Goal: Complete application form

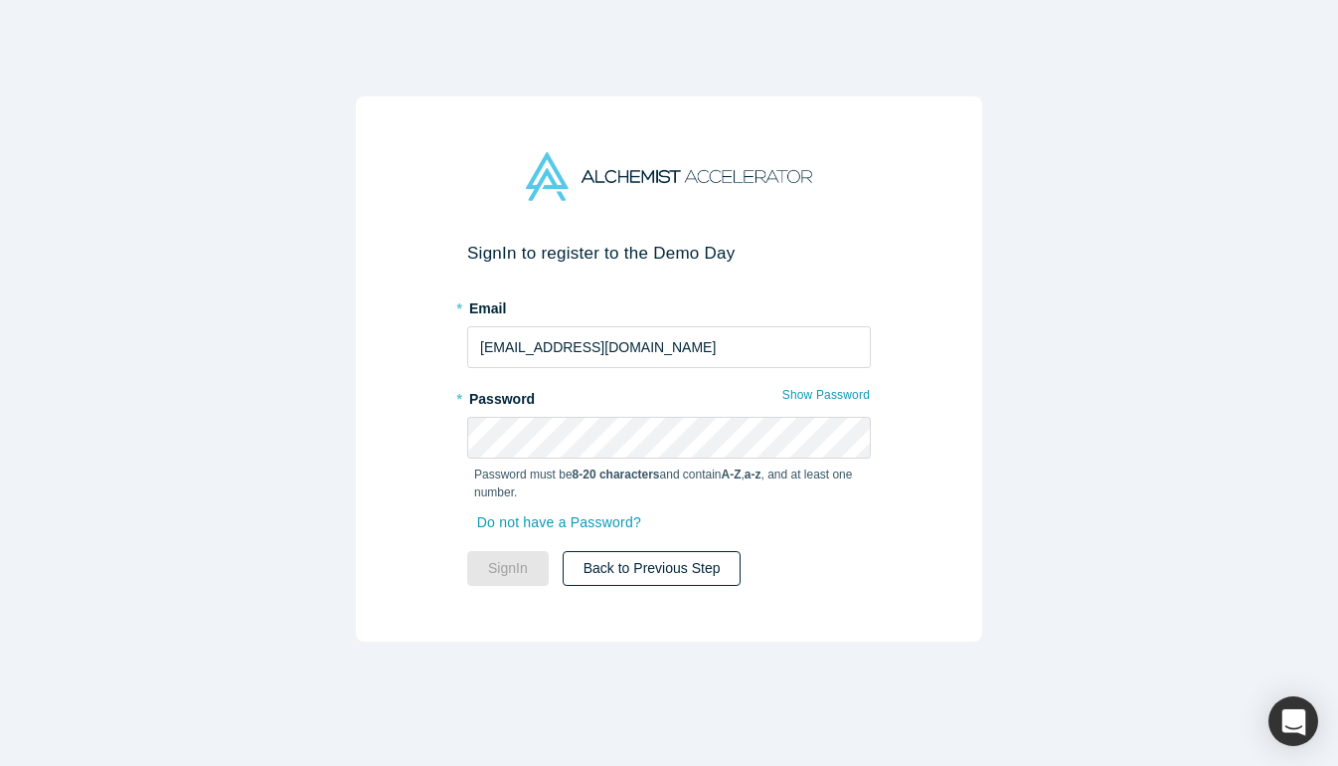
click at [621, 575] on button "Back to Previous Step" at bounding box center [652, 568] width 179 height 35
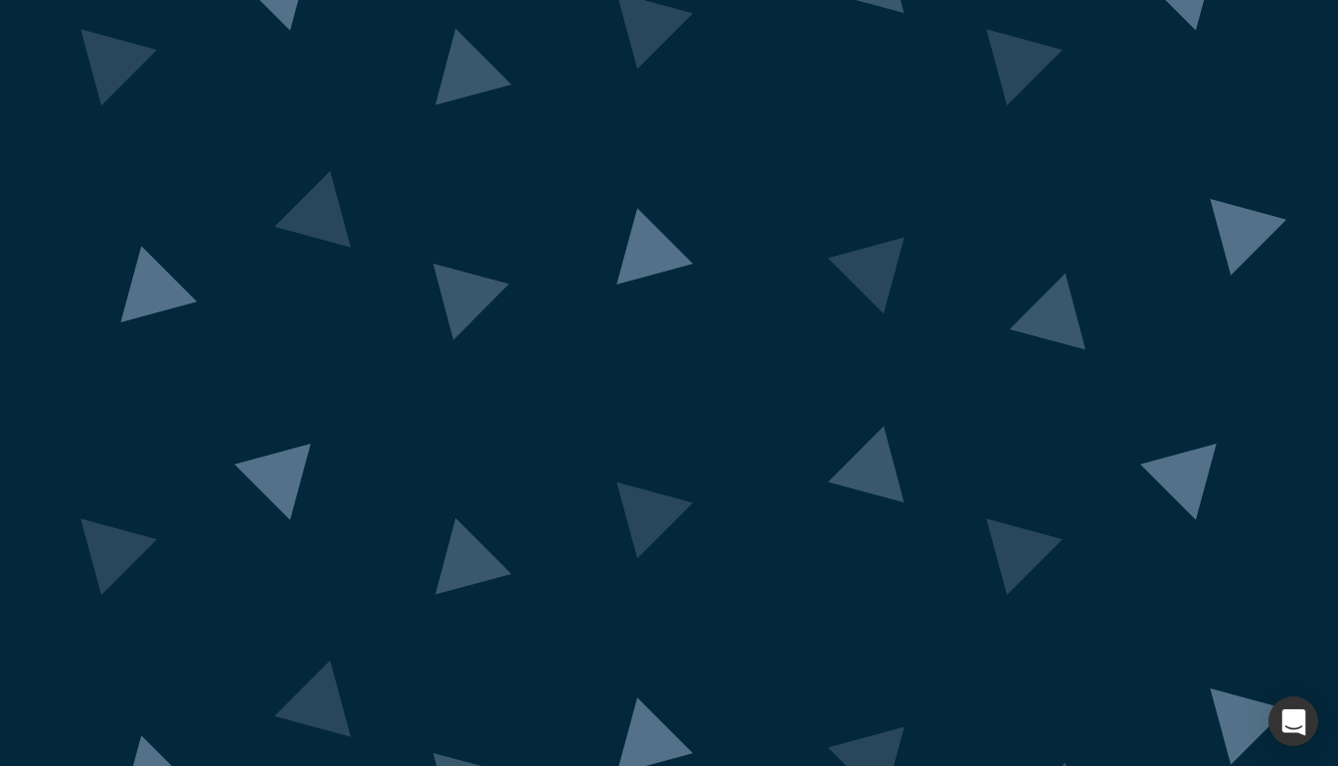
scroll to position [143, 0]
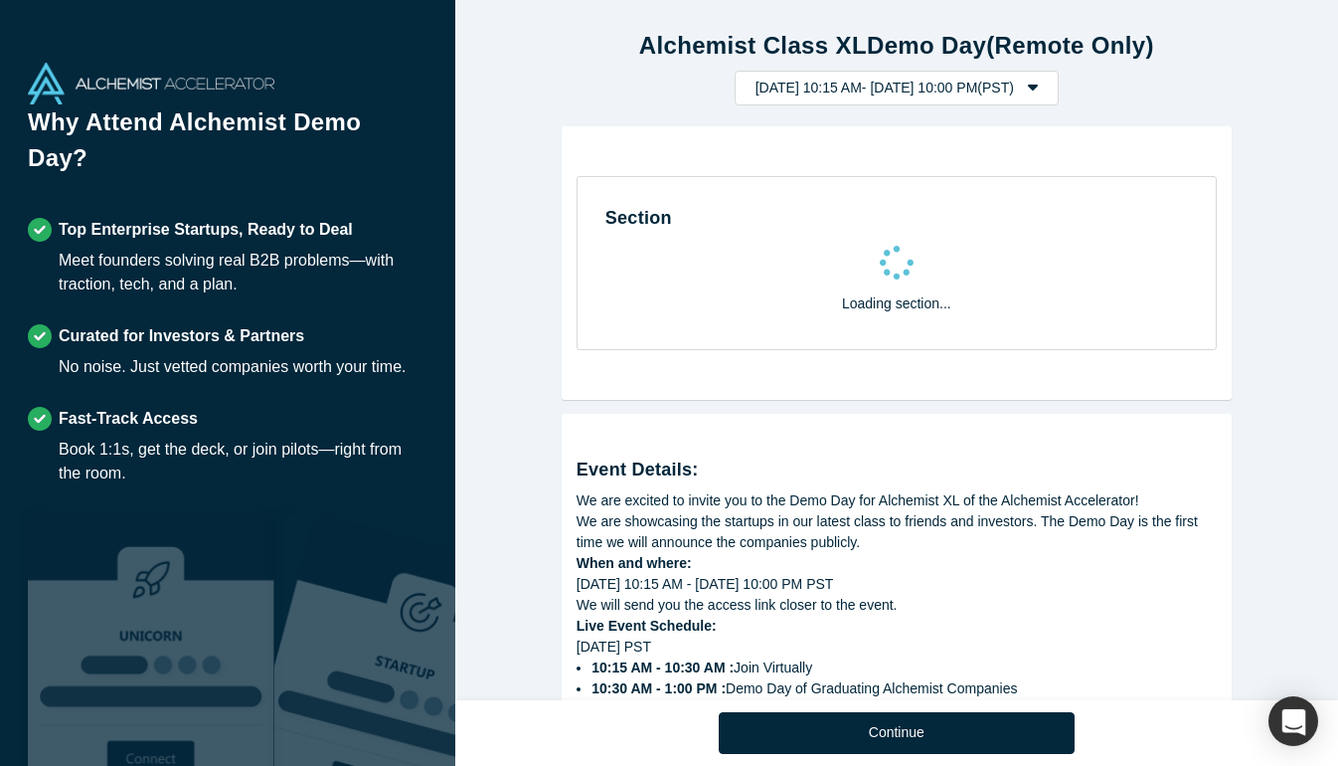
select select "US"
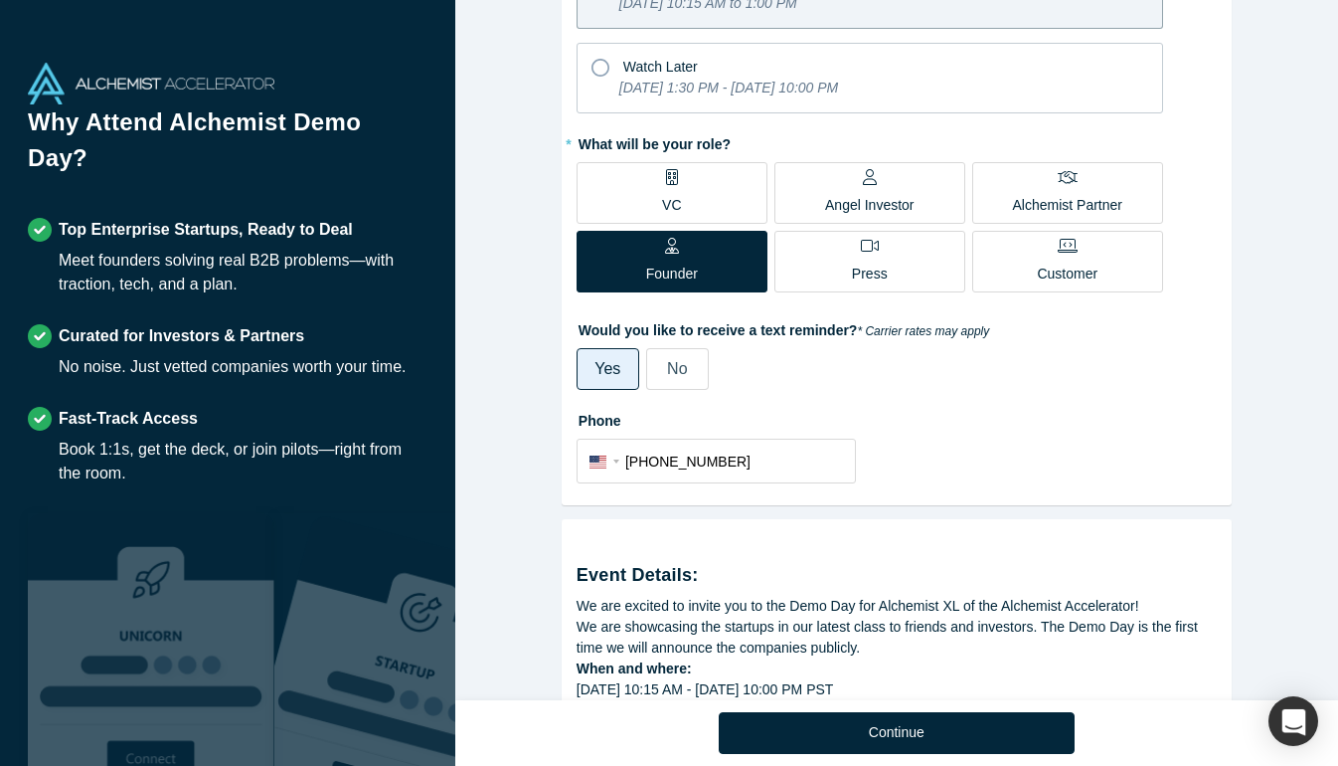
scroll to position [658, 0]
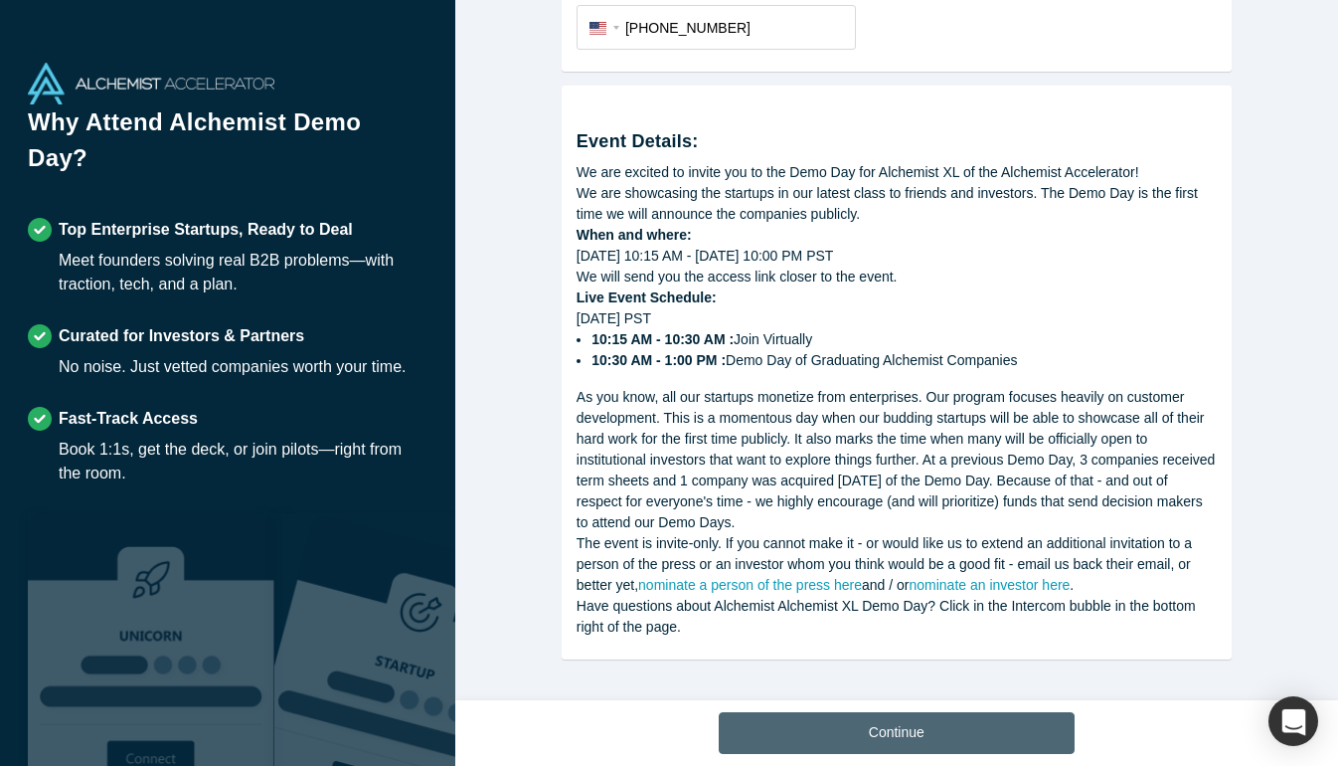
click at [823, 729] on button "Continue" at bounding box center [897, 733] width 356 height 42
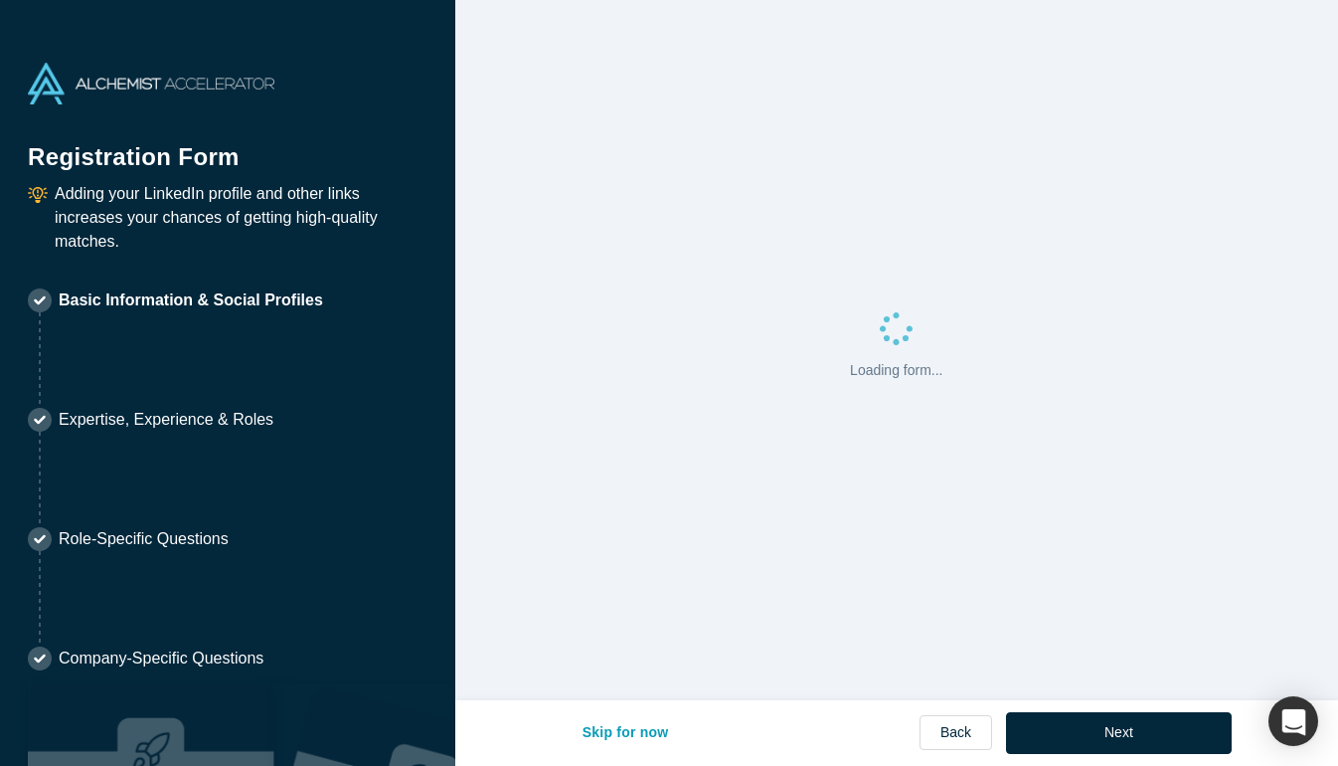
select select "US"
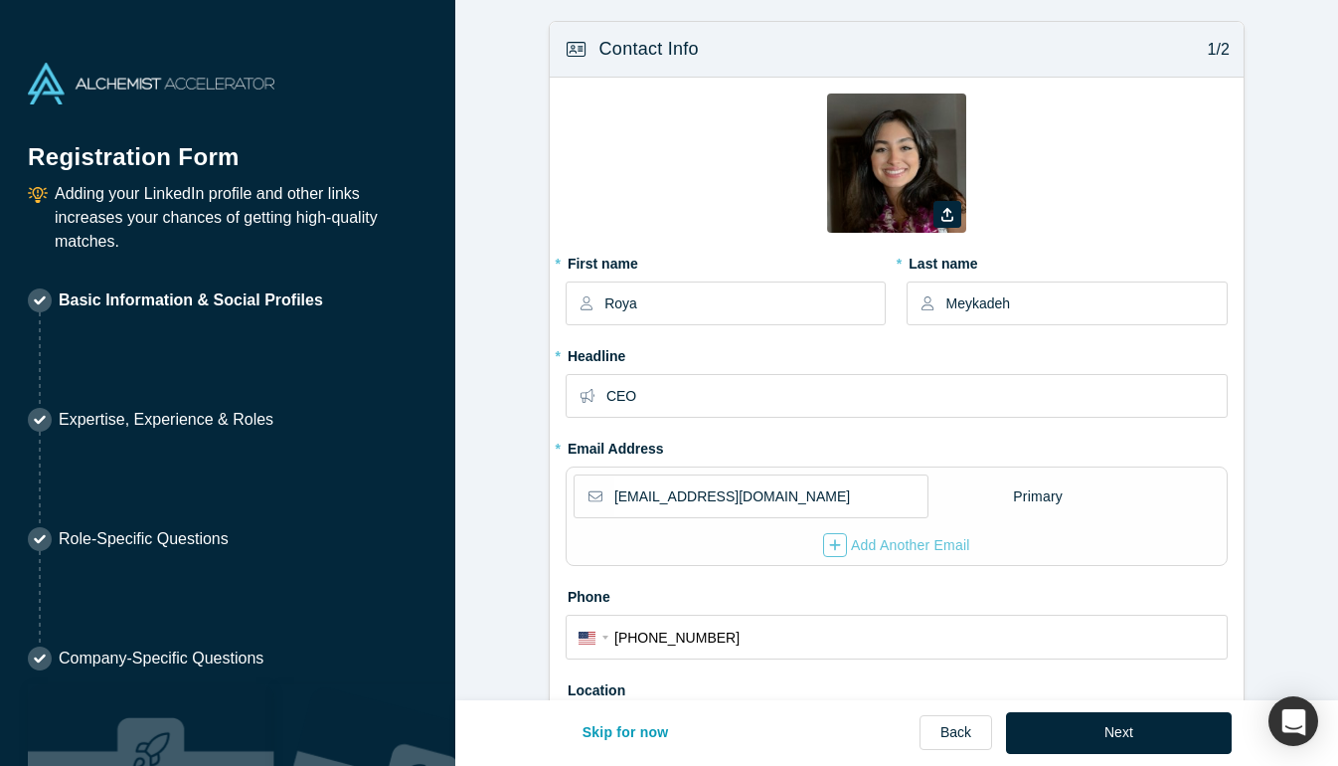
type input "[GEOGRAPHIC_DATA], [GEOGRAPHIC_DATA], [GEOGRAPHIC_DATA]"
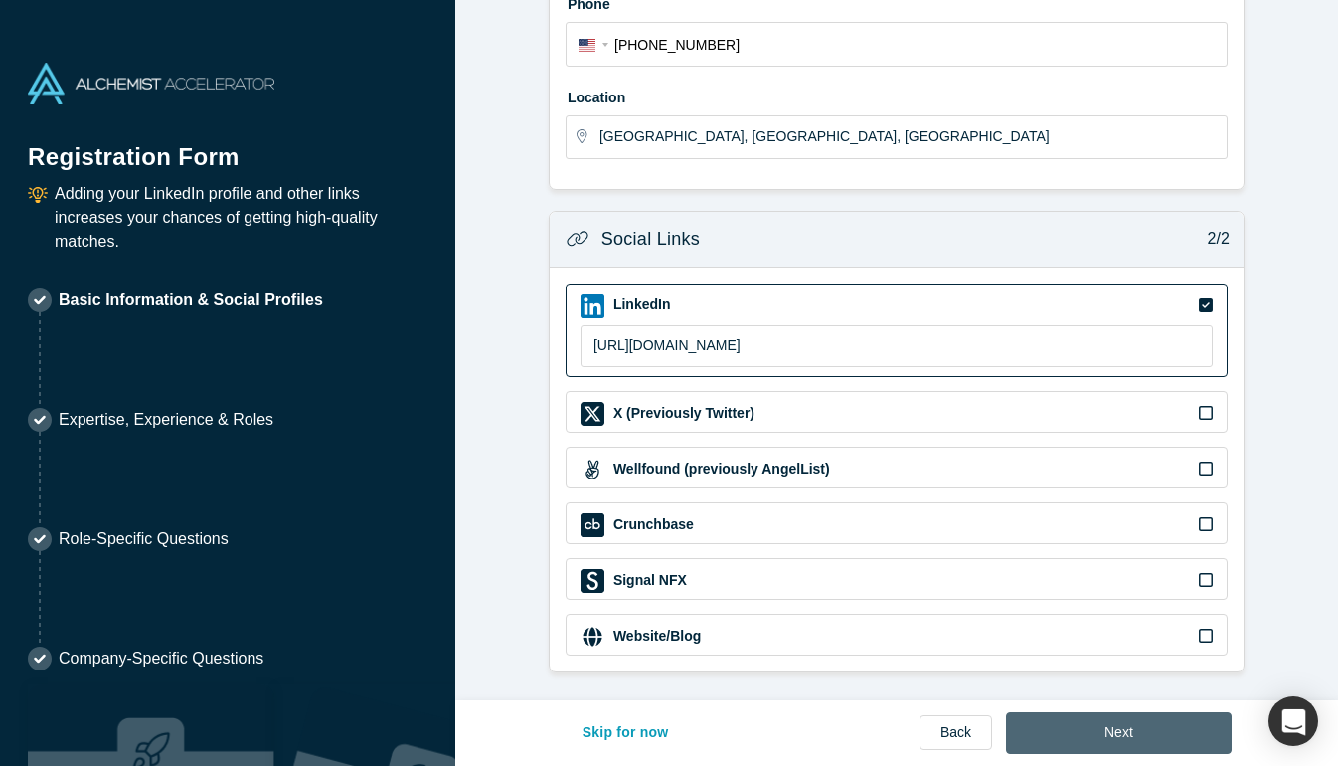
click at [1107, 741] on button "Next" at bounding box center [1119, 733] width 226 height 42
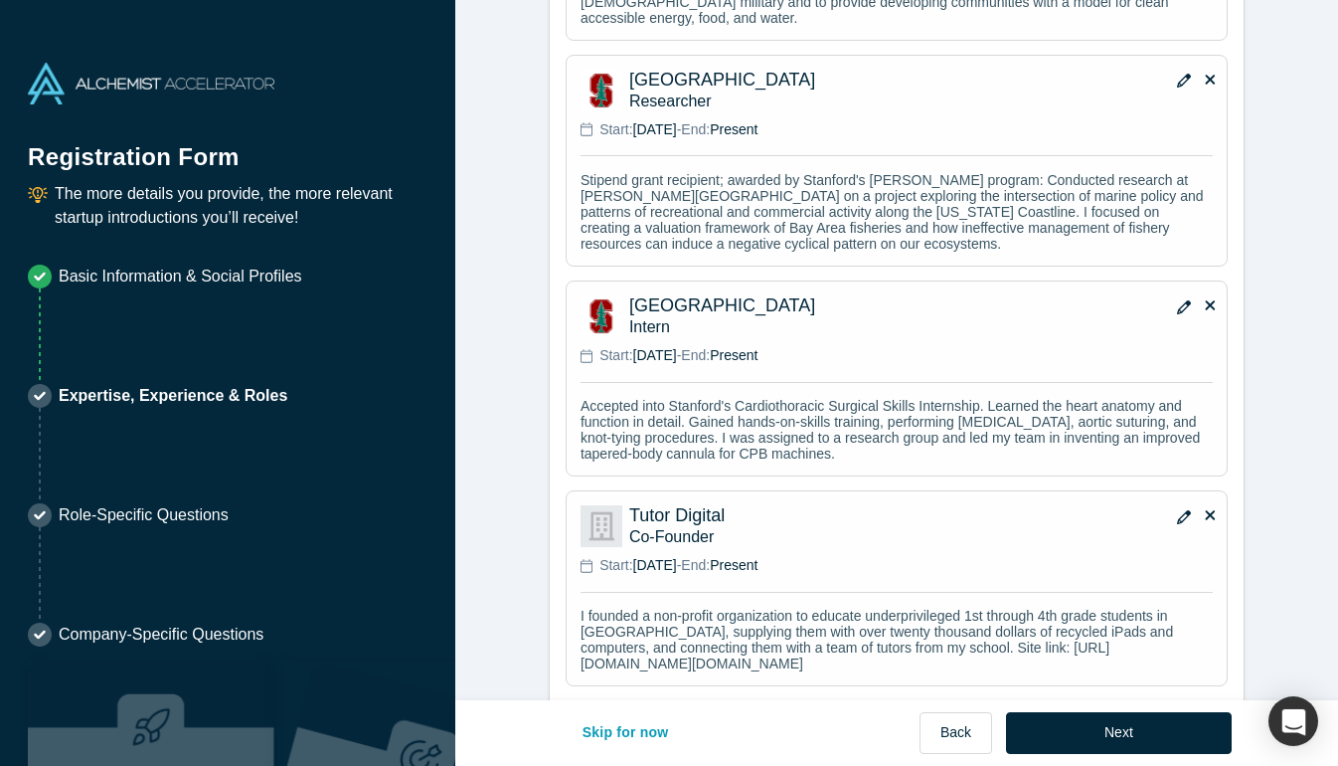
scroll to position [2274, 0]
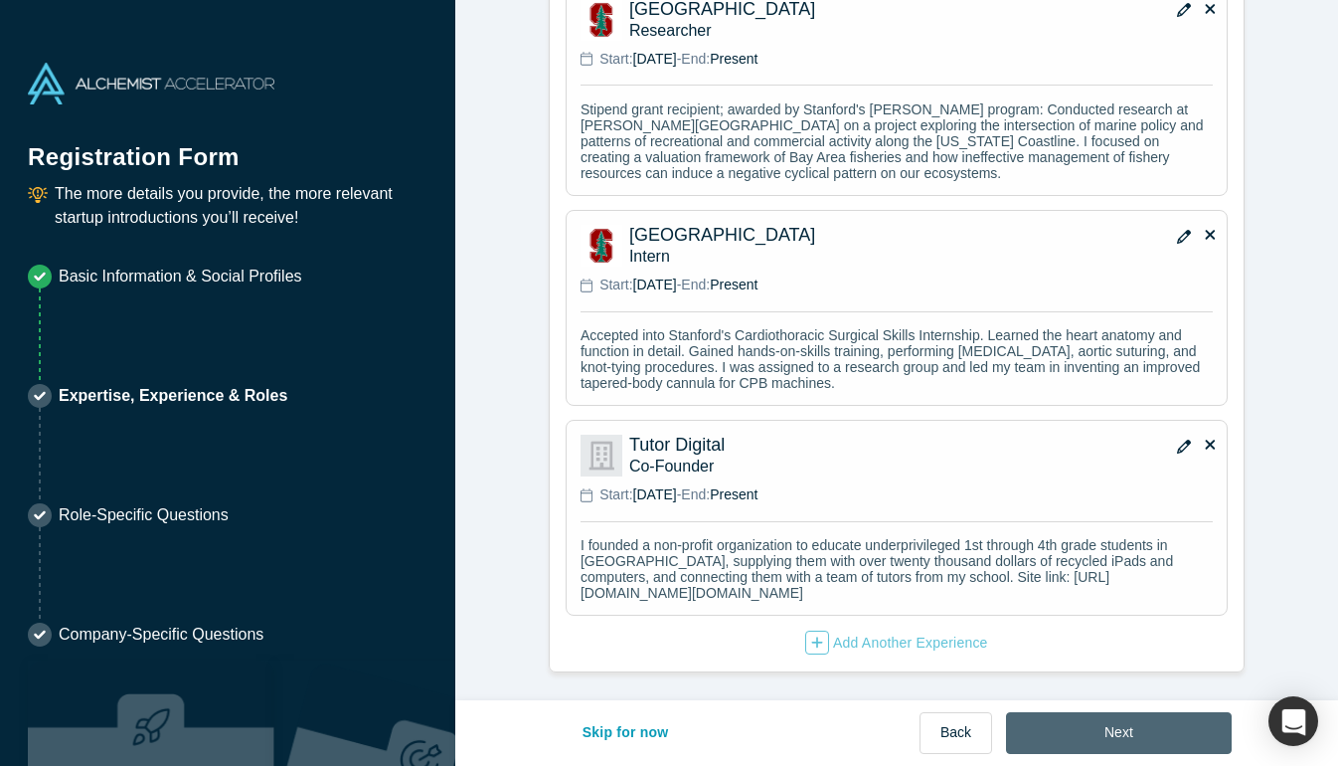
click at [1155, 720] on button "Next" at bounding box center [1119, 733] width 226 height 42
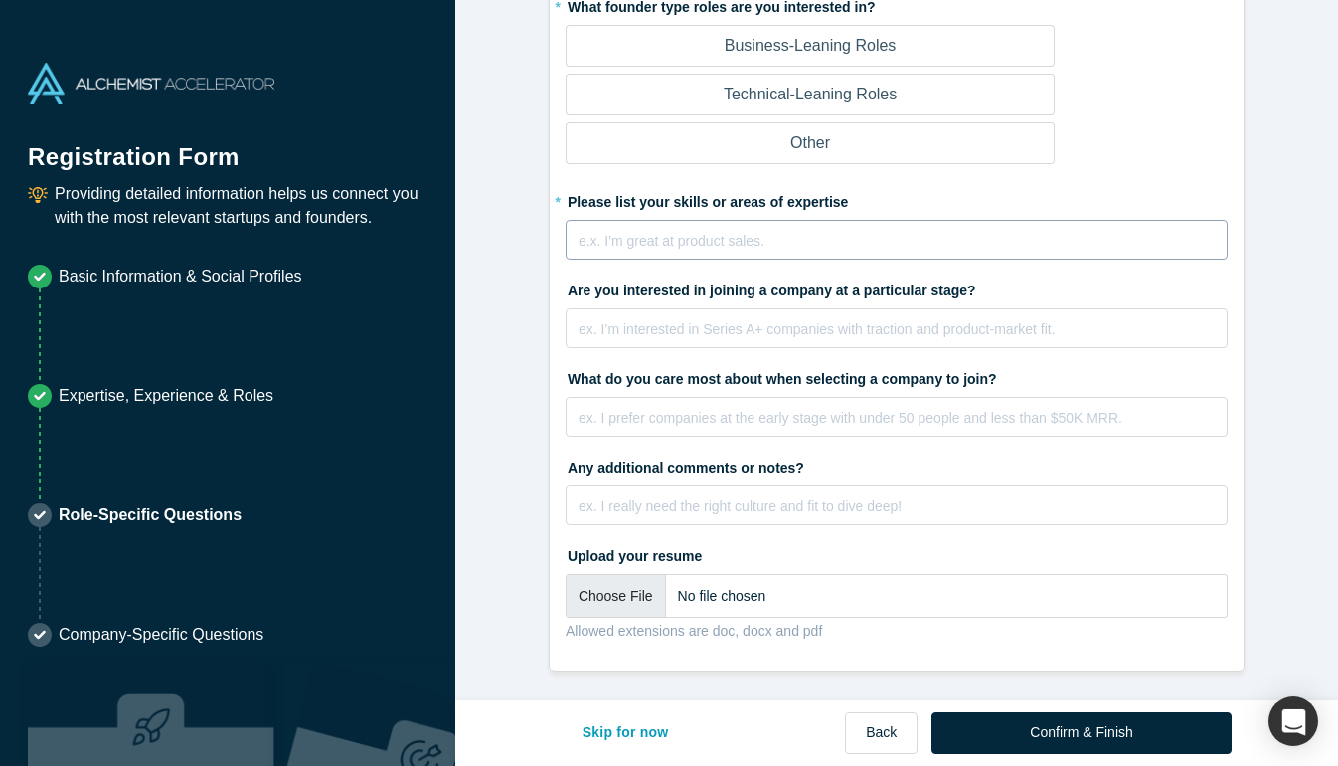
scroll to position [0, 0]
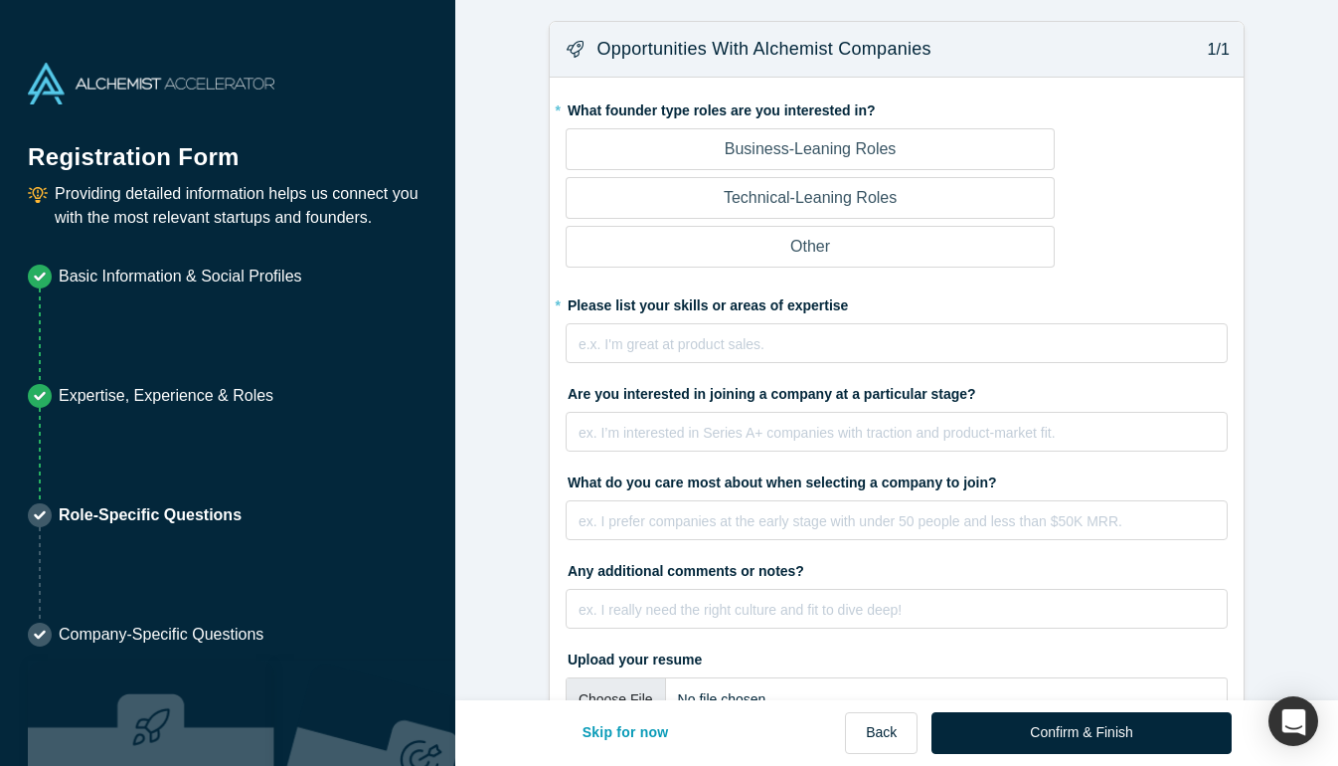
click at [901, 150] on label "Business-Leaning Roles" at bounding box center [810, 149] width 489 height 42
click at [0, 0] on input "Business-Leaning Roles" at bounding box center [0, 0] width 0 height 0
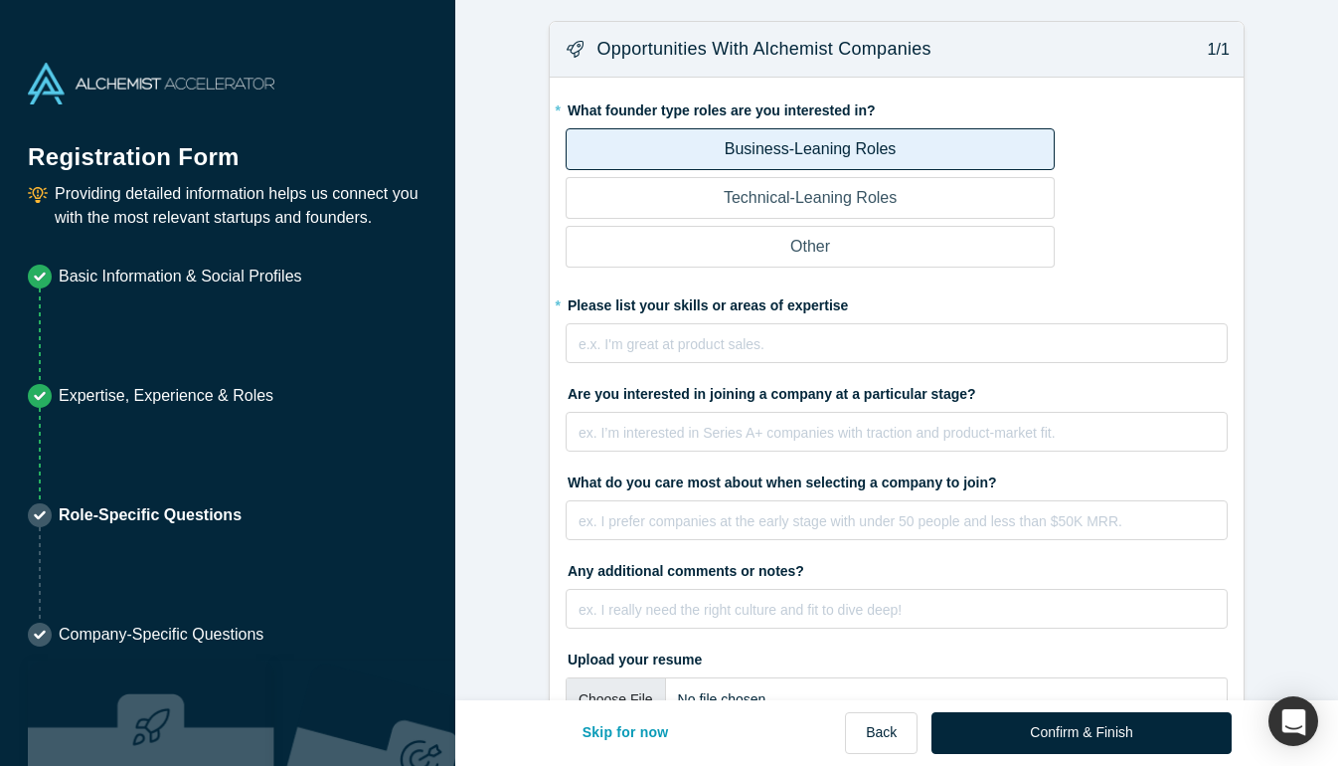
click at [891, 190] on p "Technical-Leaning Roles" at bounding box center [810, 198] width 173 height 24
click at [0, 0] on input "Technical-Leaning Roles" at bounding box center [0, 0] width 0 height 0
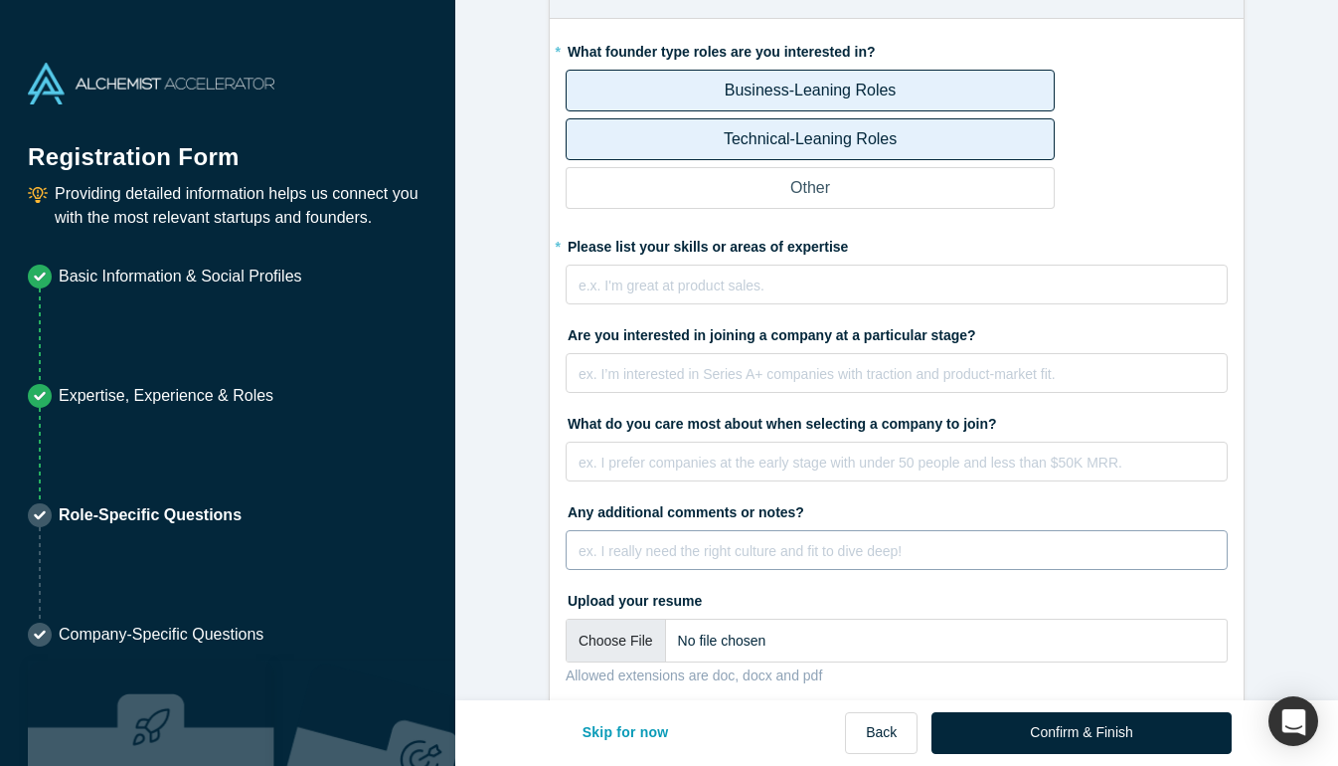
scroll to position [31, 0]
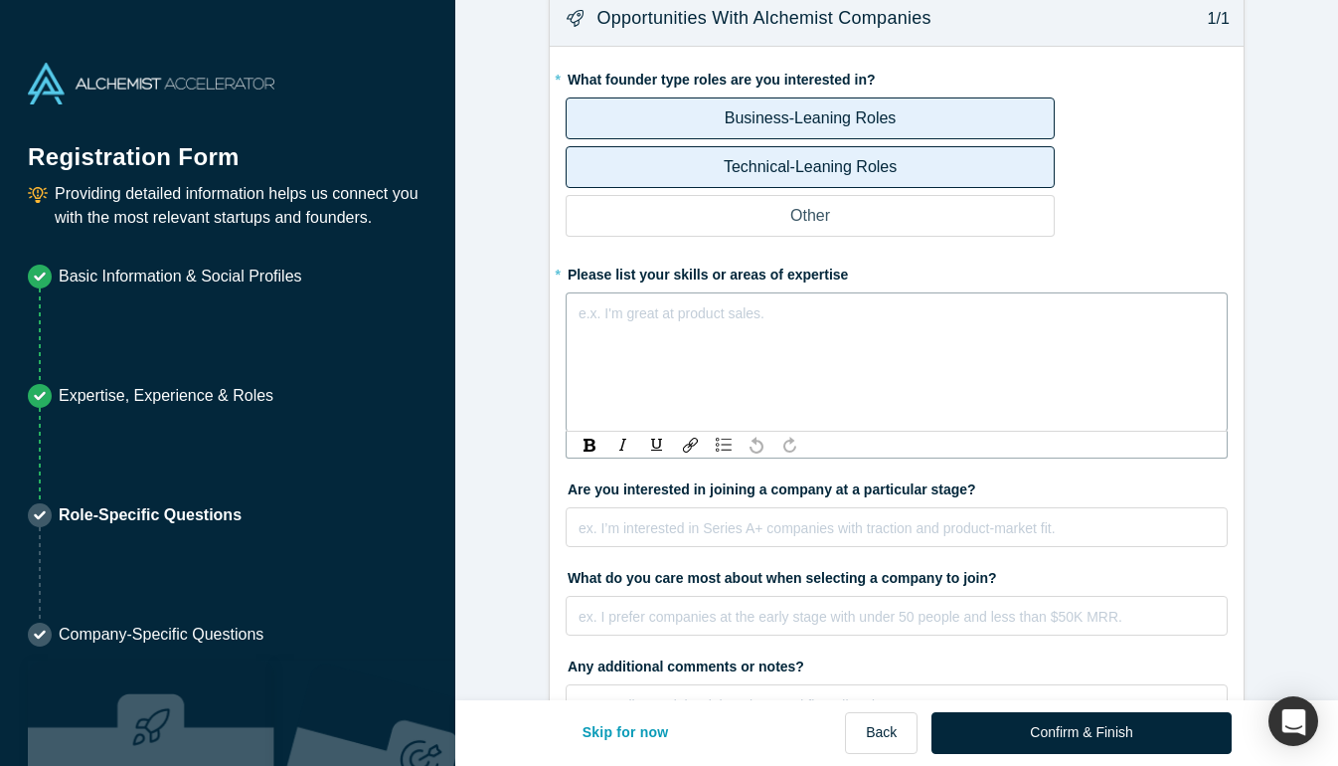
click at [829, 325] on div "e.x. I'm great at product sales." at bounding box center [897, 361] width 662 height 139
drag, startPoint x: 779, startPoint y: 315, endPoint x: 708, endPoint y: 315, distance: 71.6
click at [708, 315] on span "Energy Engineering, Renewable Energy," at bounding box center [705, 313] width 251 height 16
copy span "Renewable"
click at [716, 315] on span "Energy Engineering, Renewable Energy, su" at bounding box center [714, 313] width 269 height 16
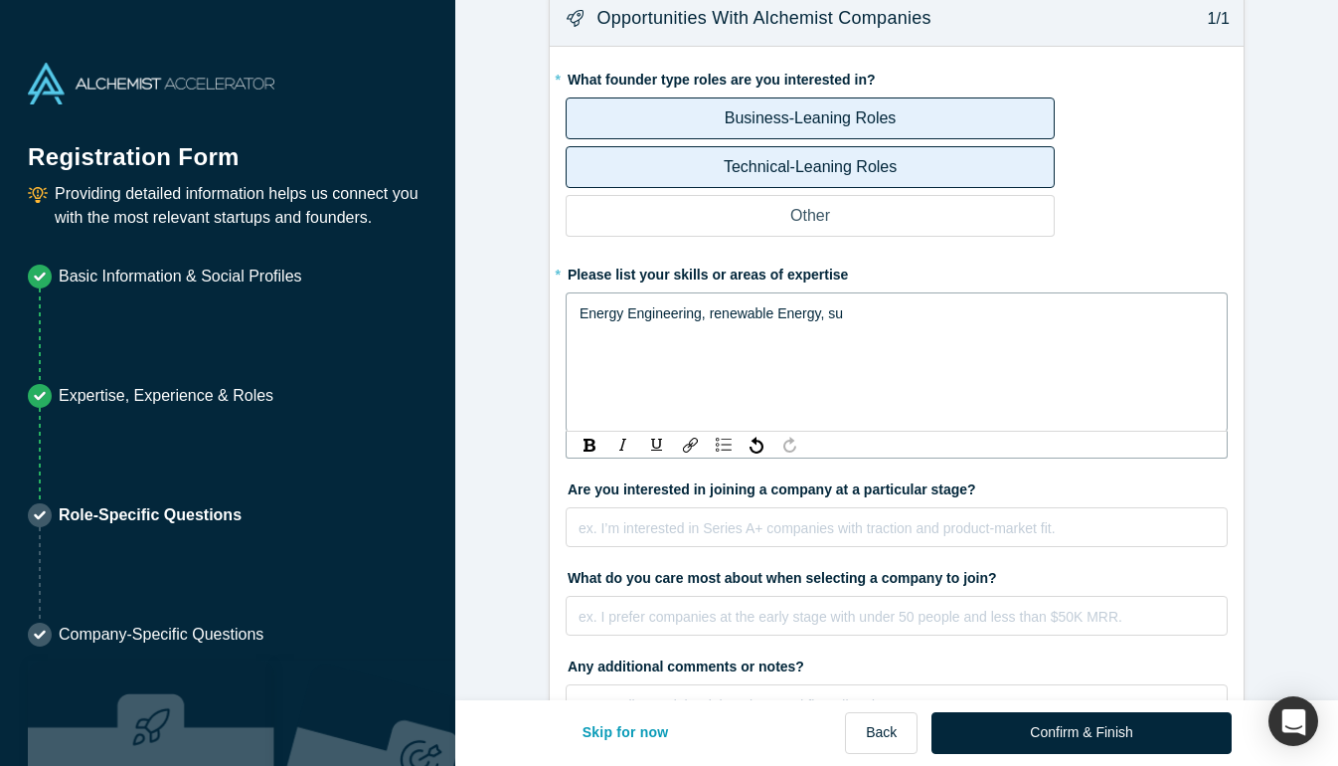
click at [785, 317] on span "Energy Engineering, renewable Energy, su" at bounding box center [711, 313] width 263 height 16
click at [844, 312] on div "Energy Engineering, renewable energy, su" at bounding box center [897, 313] width 635 height 24
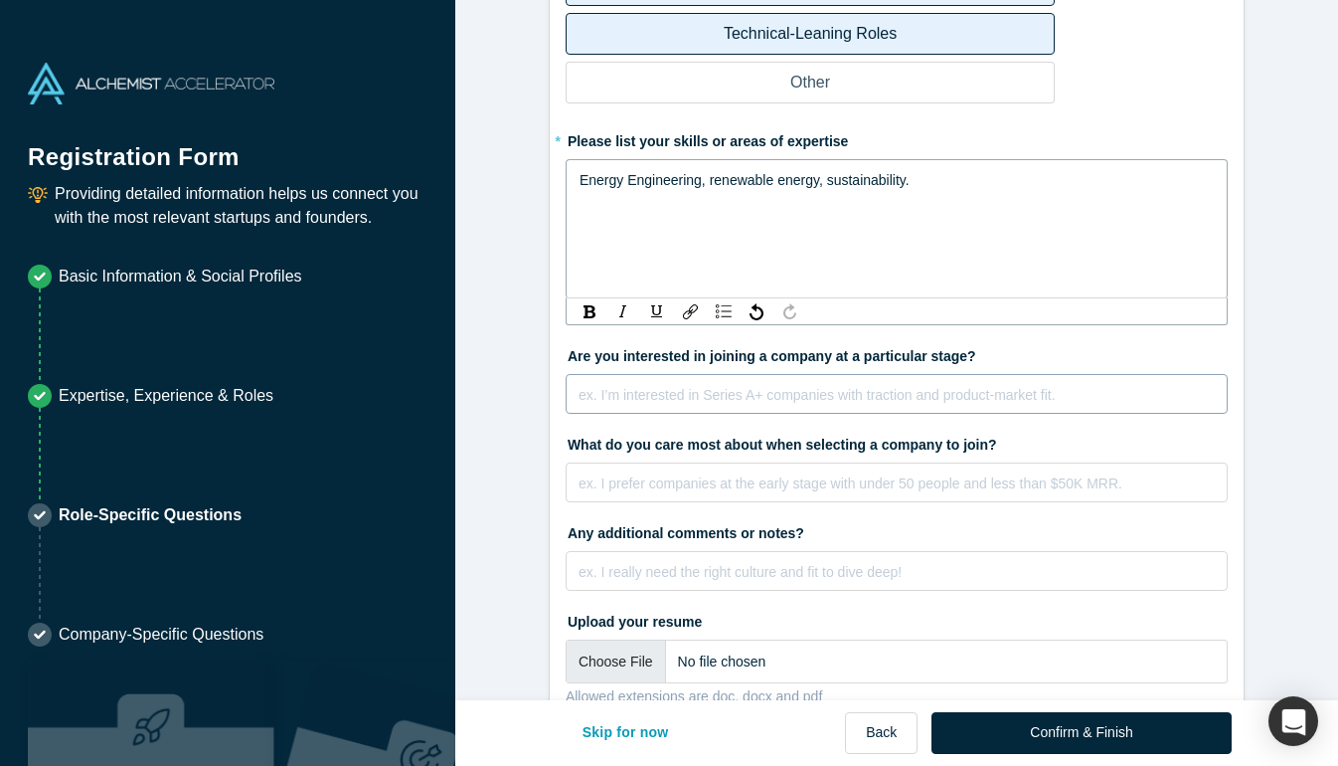
scroll to position [166, 0]
click at [804, 398] on div "ex. I’m interested in Series A+ companies with traction and product-market fit." at bounding box center [897, 392] width 662 height 40
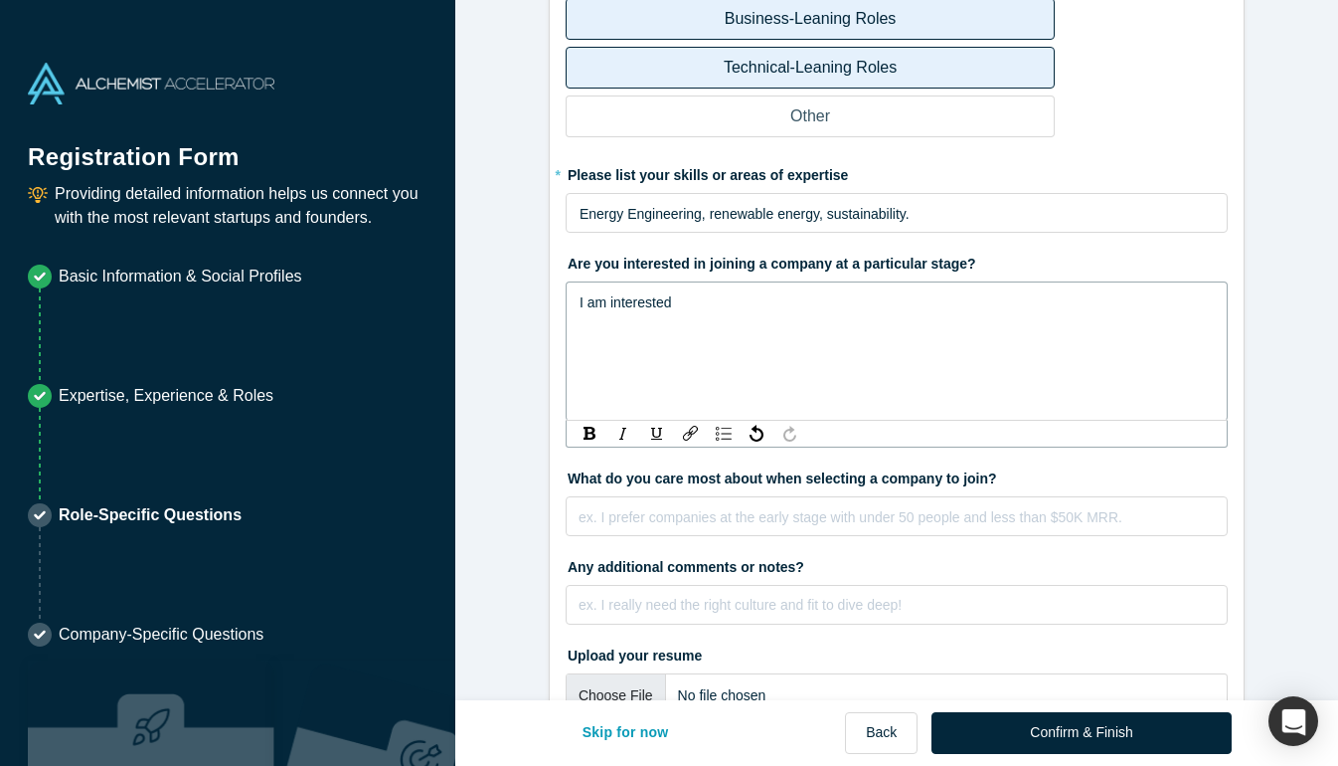
drag, startPoint x: 695, startPoint y: 304, endPoint x: 556, endPoint y: 304, distance: 139.2
click at [556, 304] on div "* What founder type roles are you interested in? Business-Leaning Roles Technic…" at bounding box center [897, 358] width 694 height 823
click at [715, 302] on span "I am open to all opprotunities" at bounding box center [669, 302] width 179 height 16
click at [857, 295] on span "I am open to all opportunities but I am particularily" at bounding box center [733, 302] width 307 height 16
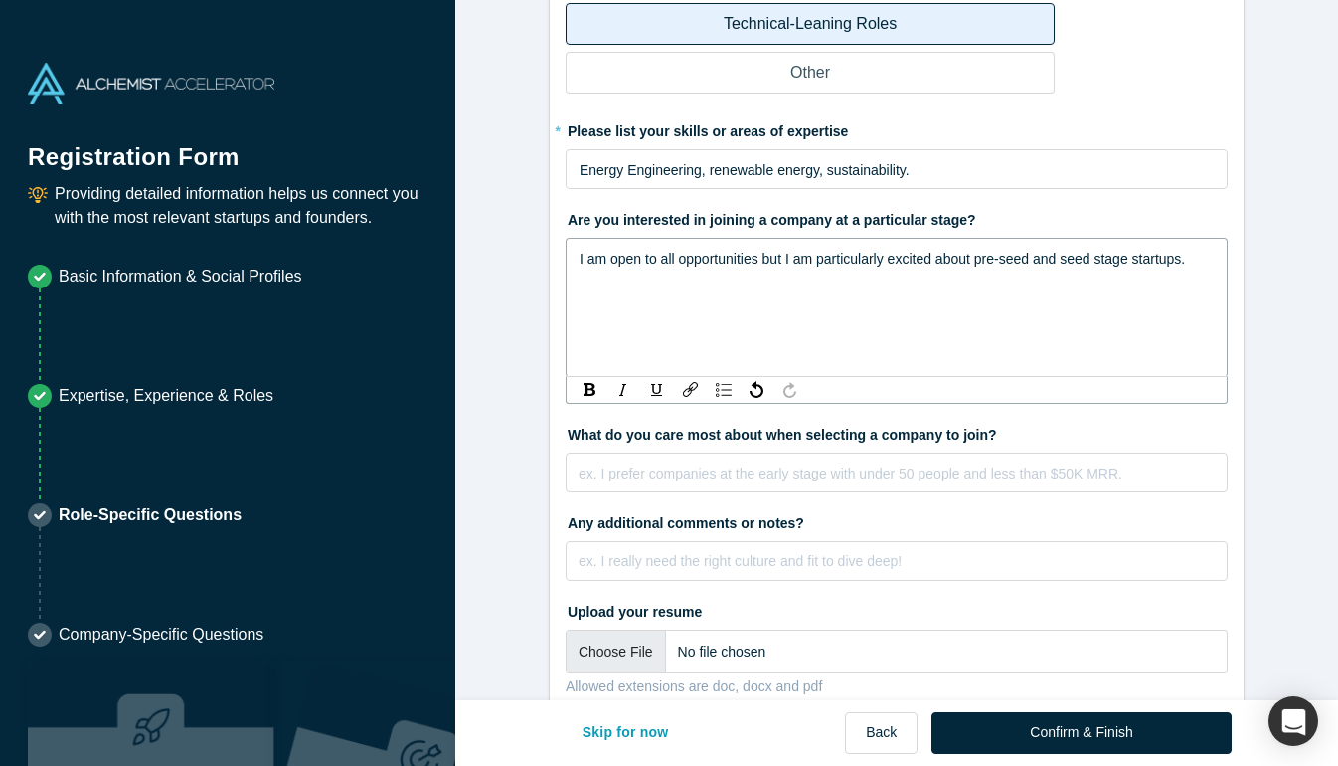
scroll to position [230, 0]
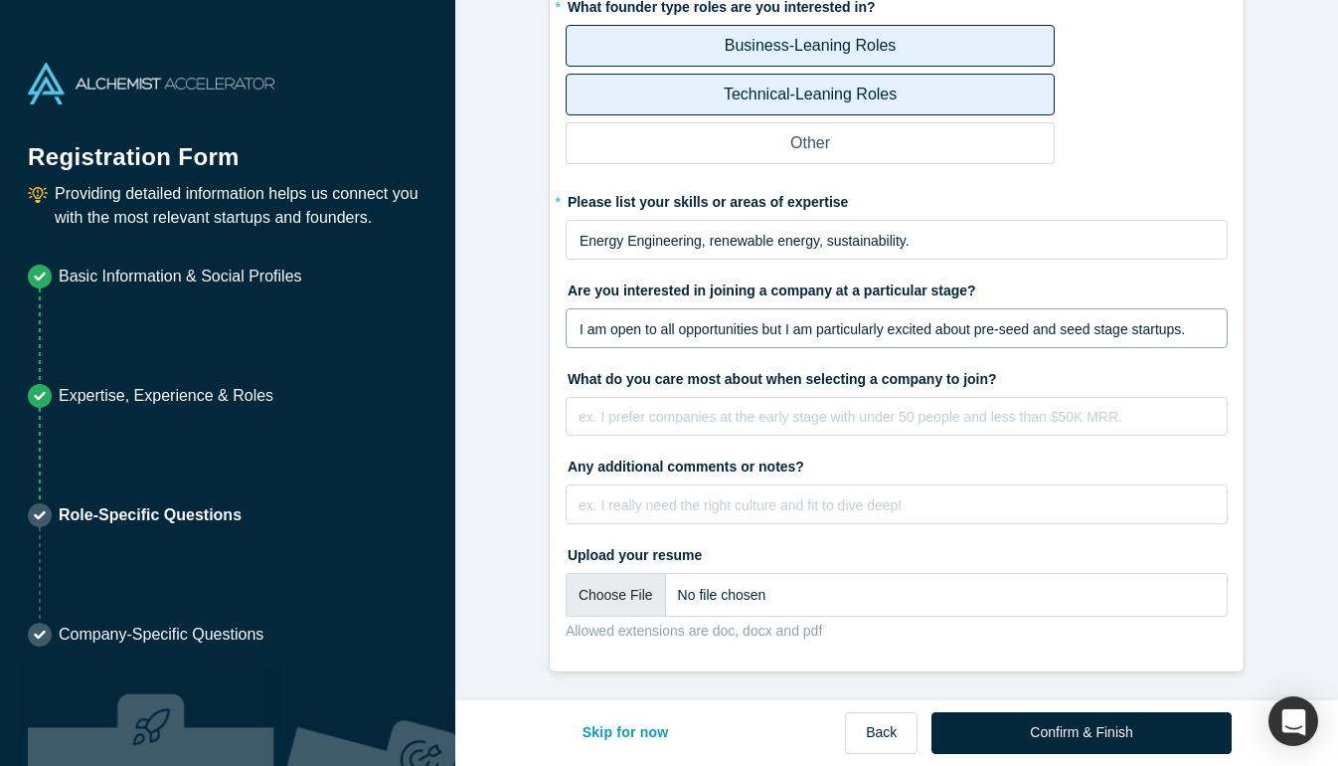
click at [799, 439] on fieldset "* What founder type roles are you interested in? Business-Leaning Roles Technic…" at bounding box center [897, 322] width 662 height 665
click at [800, 428] on div "ex. I prefer companies at the early stage with under 50 people and less than $5…" at bounding box center [897, 417] width 662 height 40
click at [918, 436] on div "I care most about joining a company that has" at bounding box center [897, 417] width 662 height 40
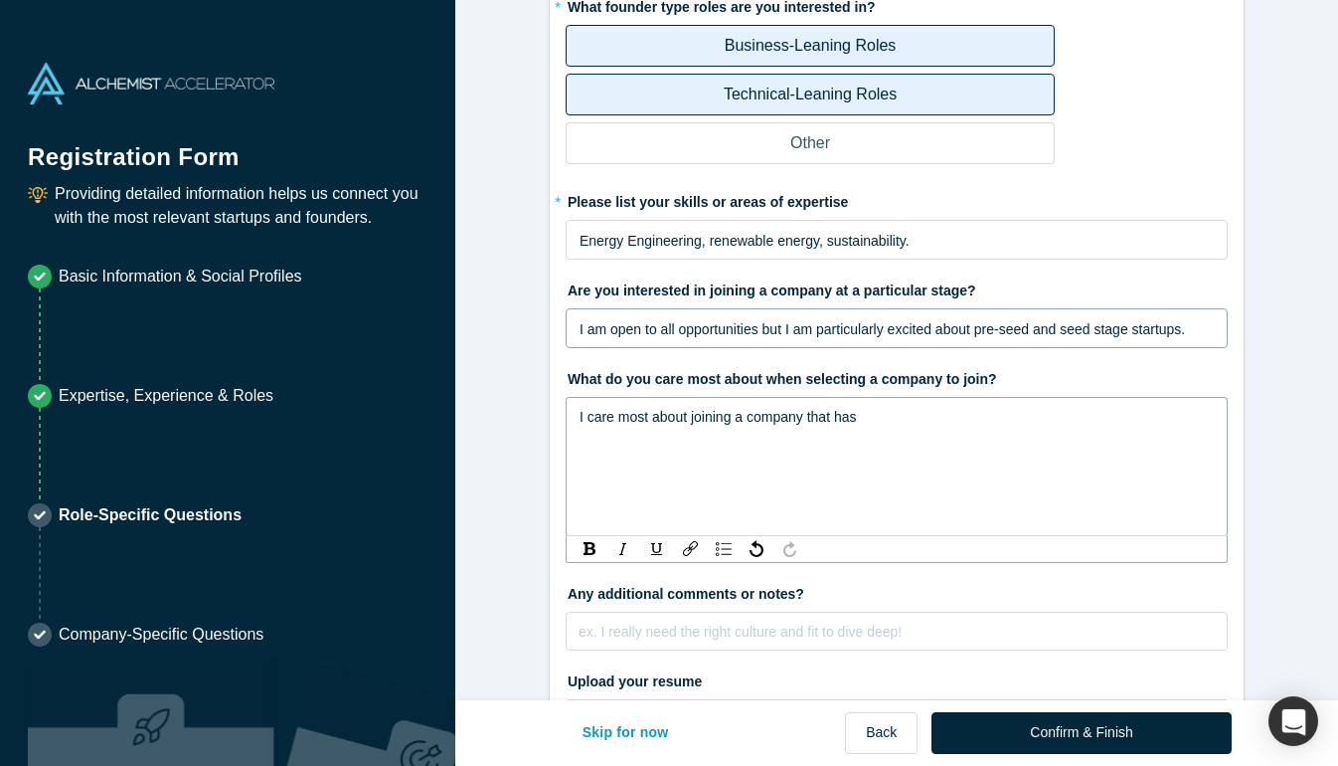
click at [892, 422] on div "I care most about joining a company that has" at bounding box center [897, 417] width 635 height 24
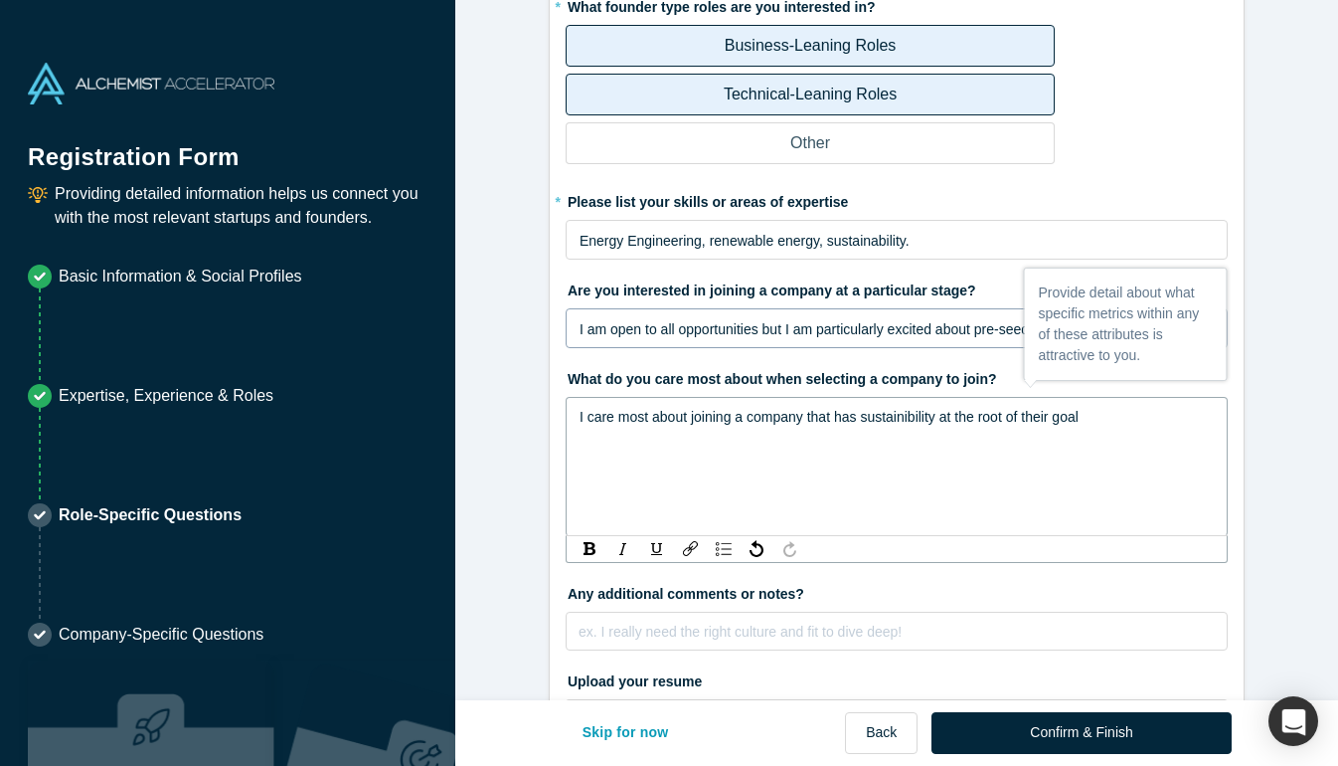
click at [920, 416] on span "I care most about joining a company that has sustainibility at the root of thei…" at bounding box center [829, 417] width 499 height 16
click at [1090, 416] on div "I care most about joining a company that has sustainability at the root of thei…" at bounding box center [897, 417] width 635 height 24
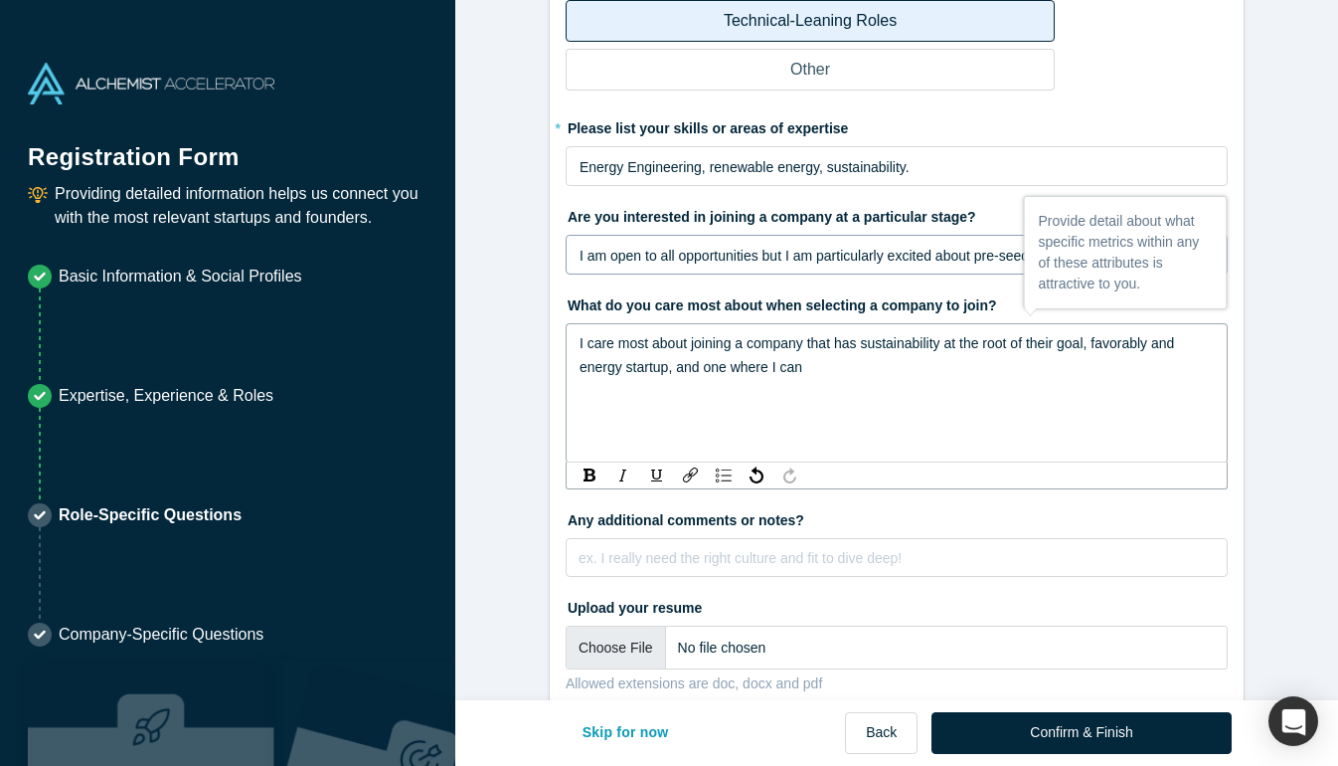
scroll to position [178, 0]
click at [1178, 340] on span "I care most about joining a company that has sustainability at the root of thei…" at bounding box center [879, 354] width 598 height 40
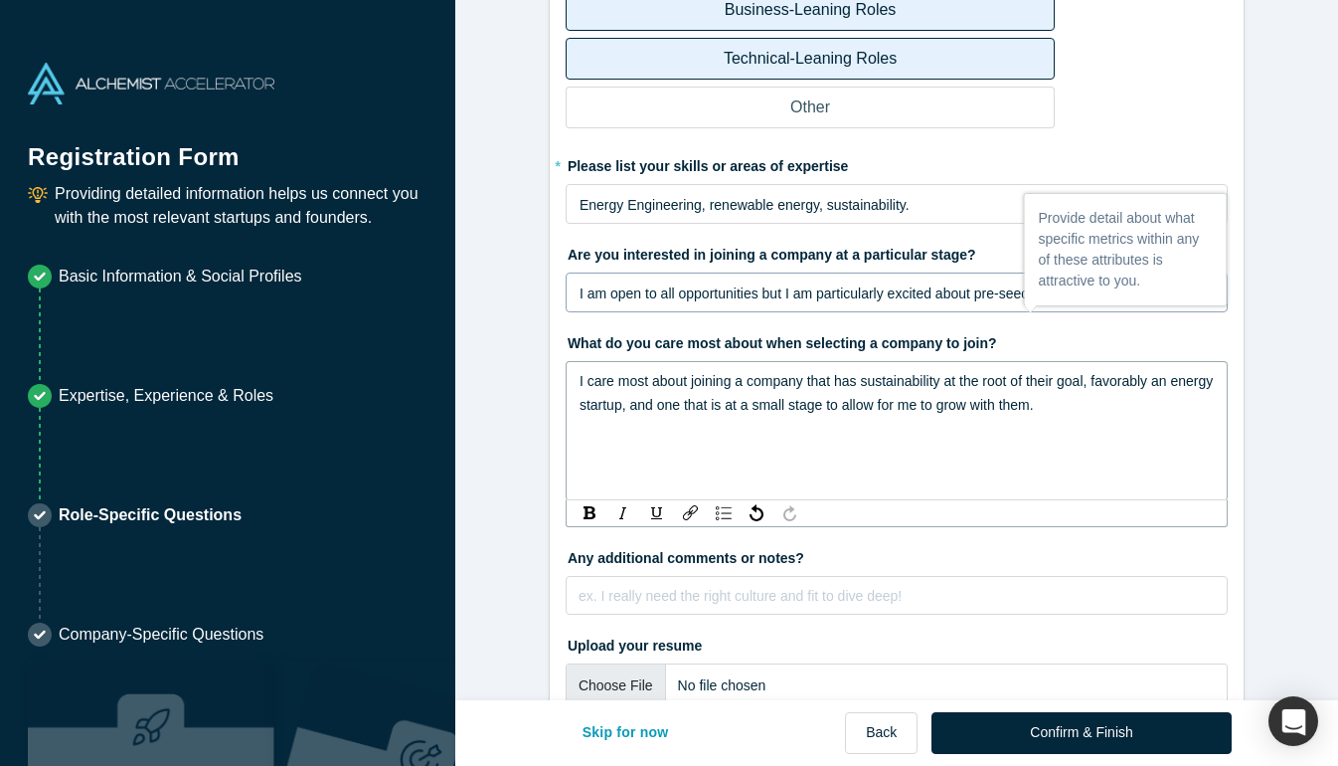
click at [535, 470] on form "Opportunities with Alchemist companies 1/1 * What founder type roles are you in…" at bounding box center [896, 322] width 883 height 881
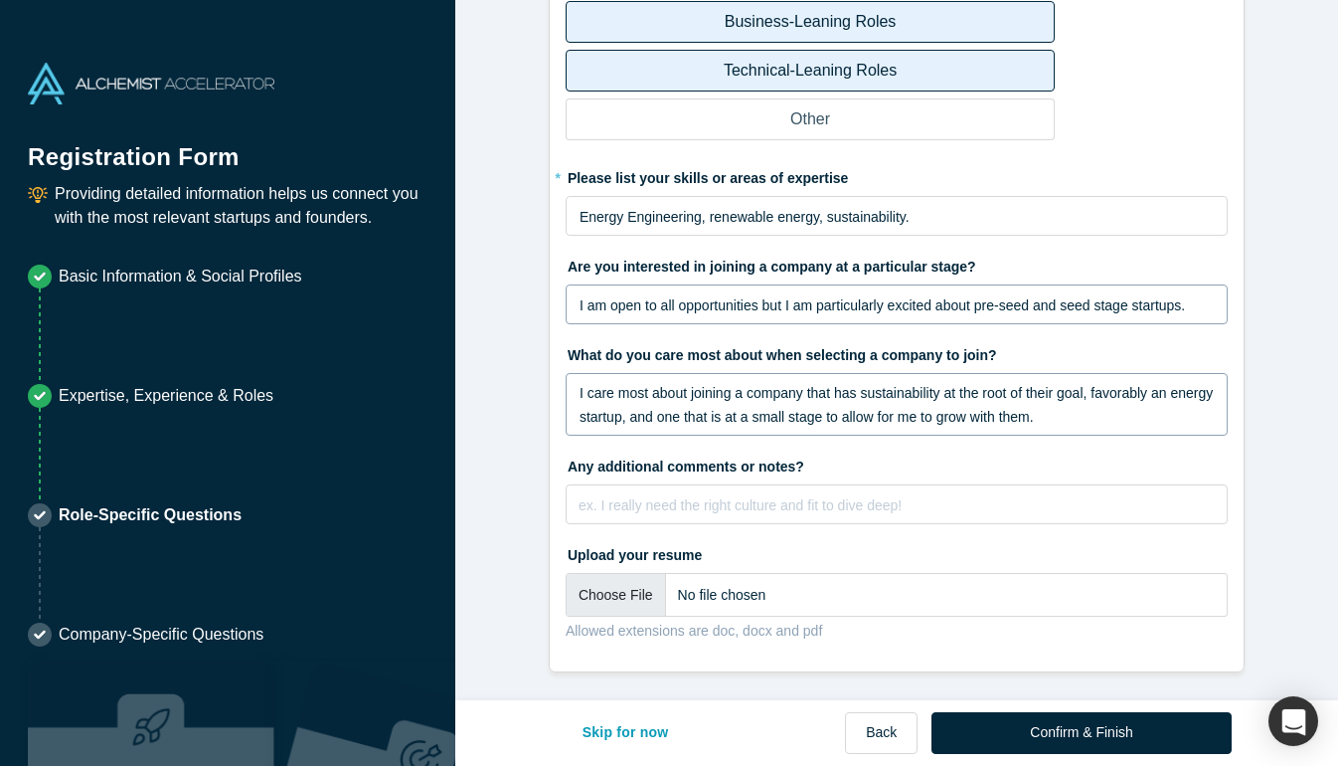
scroll to position [127, 0]
click at [700, 506] on div "rdw-editor" at bounding box center [897, 505] width 635 height 24
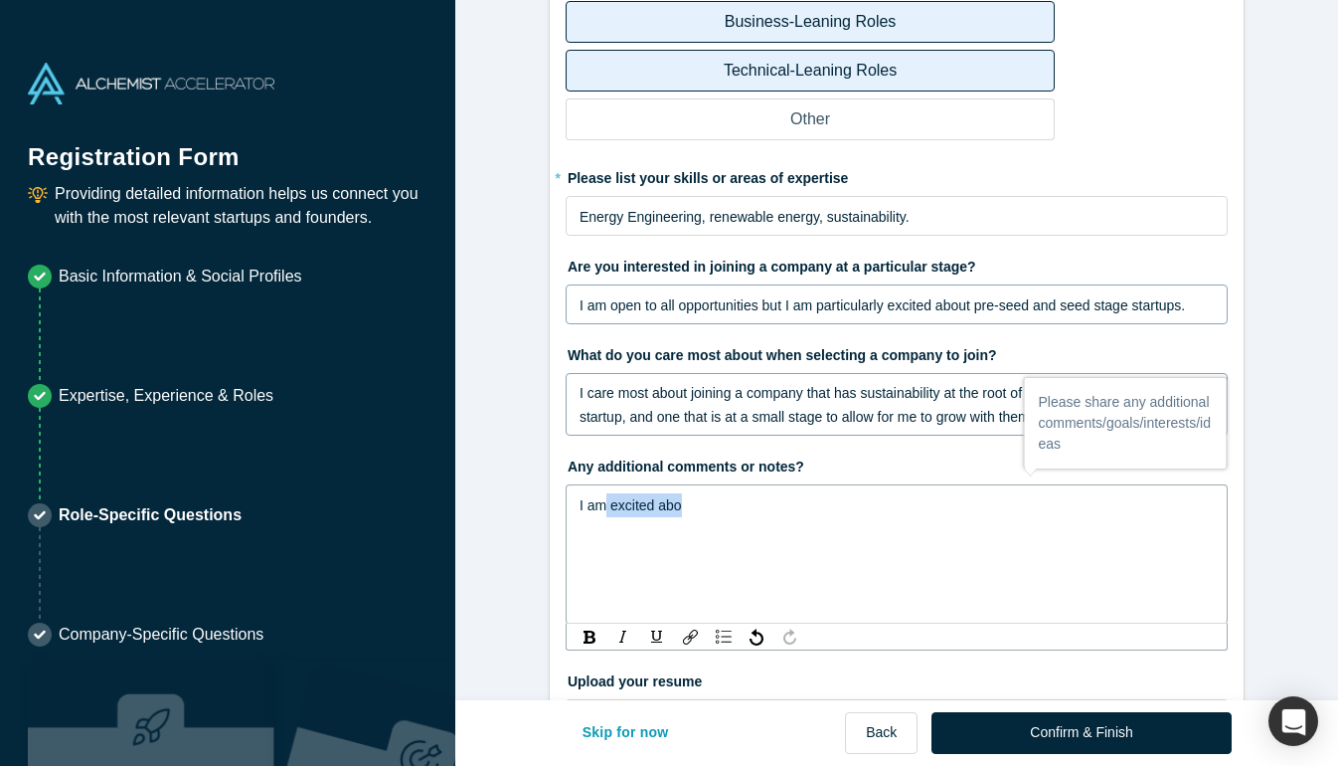
drag, startPoint x: 691, startPoint y: 507, endPoint x: 601, endPoint y: 507, distance: 89.5
click at [601, 507] on div "I am excited abo" at bounding box center [897, 505] width 635 height 24
drag, startPoint x: 652, startPoint y: 505, endPoint x: 608, endPoint y: 505, distance: 43.7
click at [609, 505] on span "I am deeply passionate about the startup world," at bounding box center [726, 505] width 292 height 16
click at [841, 513] on div "I am passionate about the startup world," at bounding box center [897, 505] width 635 height 24
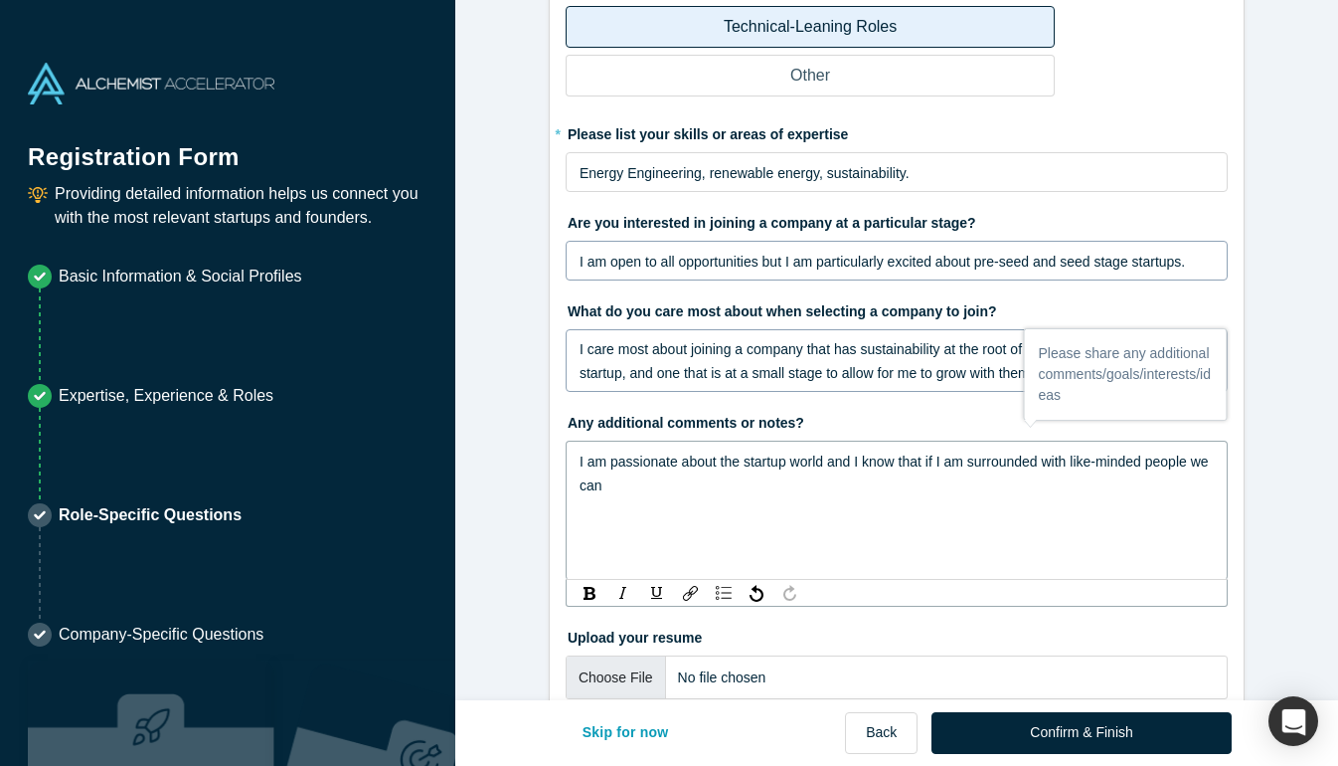
scroll to position [176, 0]
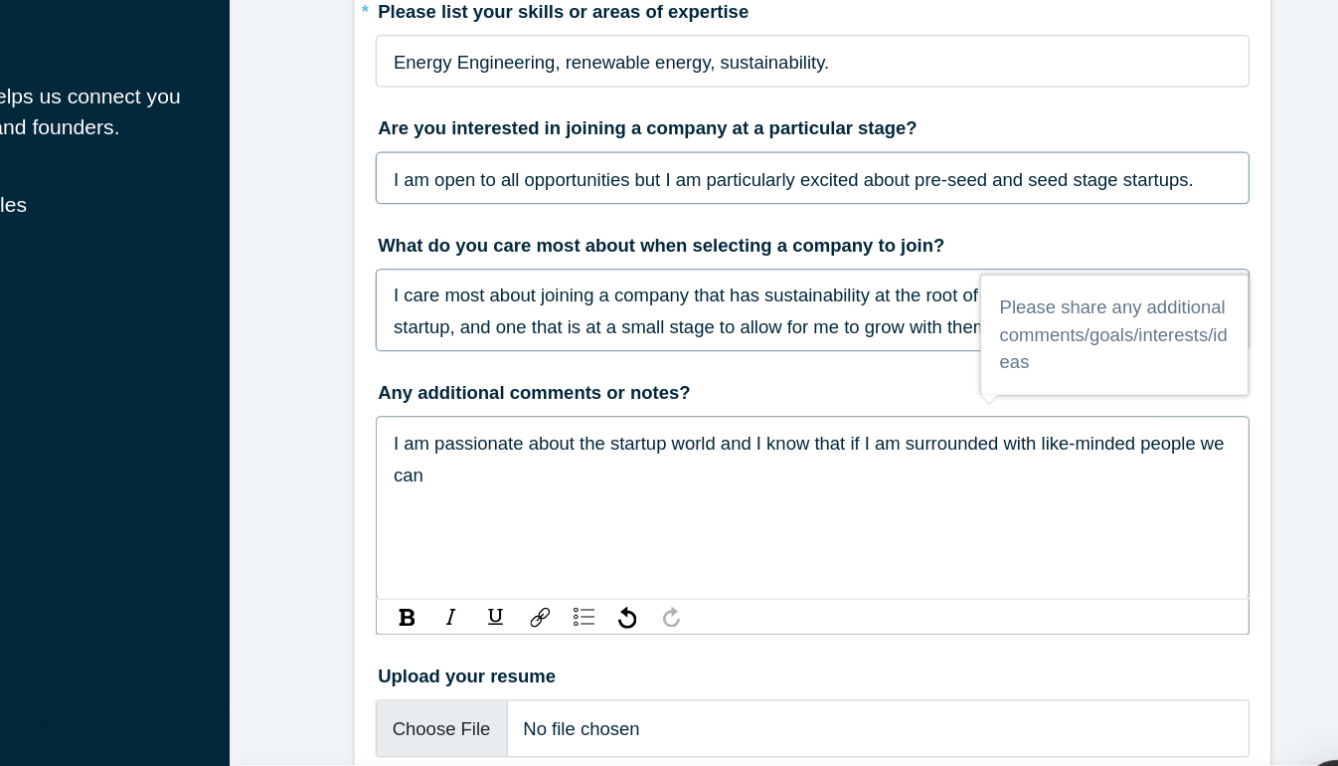
click at [1153, 458] on span "I am passionate about the startup world and I know that if I am surrounded with…" at bounding box center [896, 468] width 633 height 40
click at [679, 484] on div "I am passionate about the startup world and I know that if I am surrounded with…" at bounding box center [897, 468] width 635 height 48
click at [1152, 460] on span "I am passionate about the startup world and I know that if I am surrounded with…" at bounding box center [883, 468] width 607 height 40
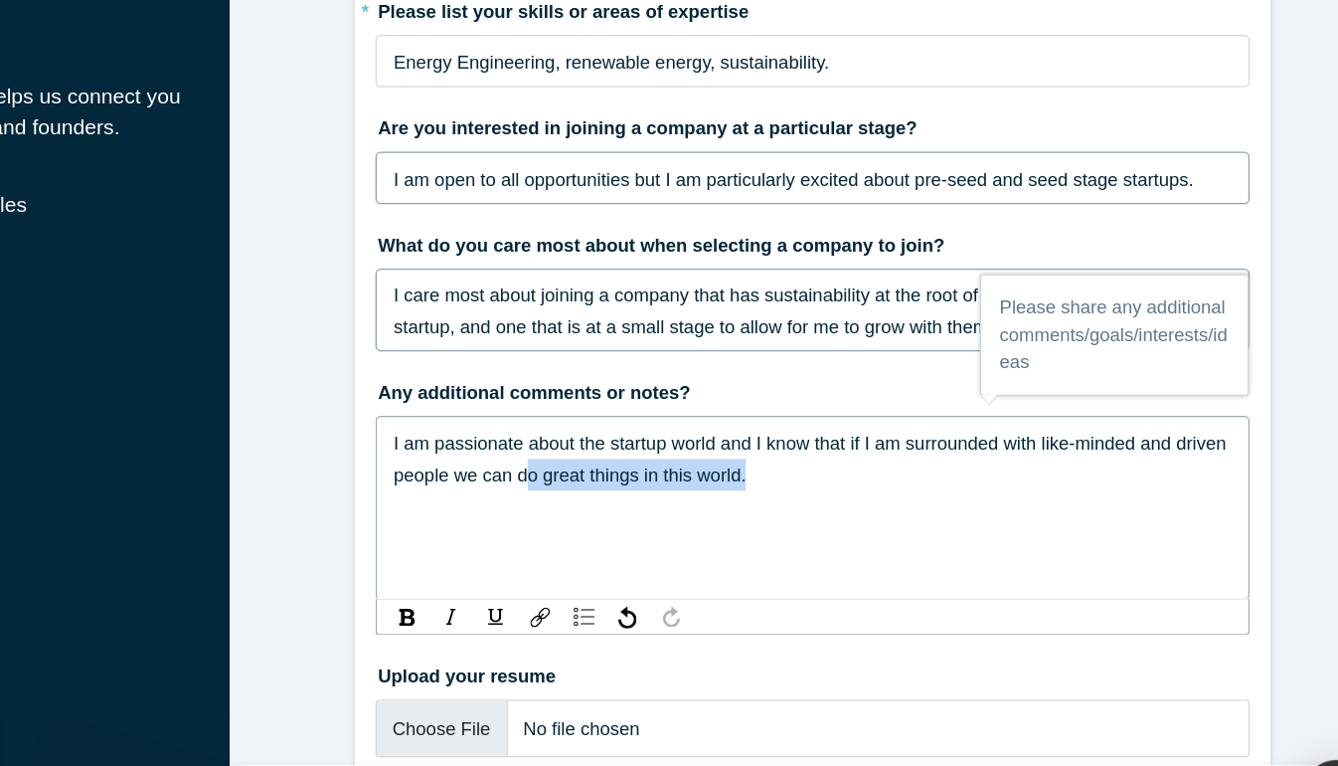
drag, startPoint x: 896, startPoint y: 483, endPoint x: 722, endPoint y: 484, distance: 174.0
click at [722, 485] on div "I am passionate about the startup world and I know that if I am surrounded with…" at bounding box center [897, 468] width 635 height 48
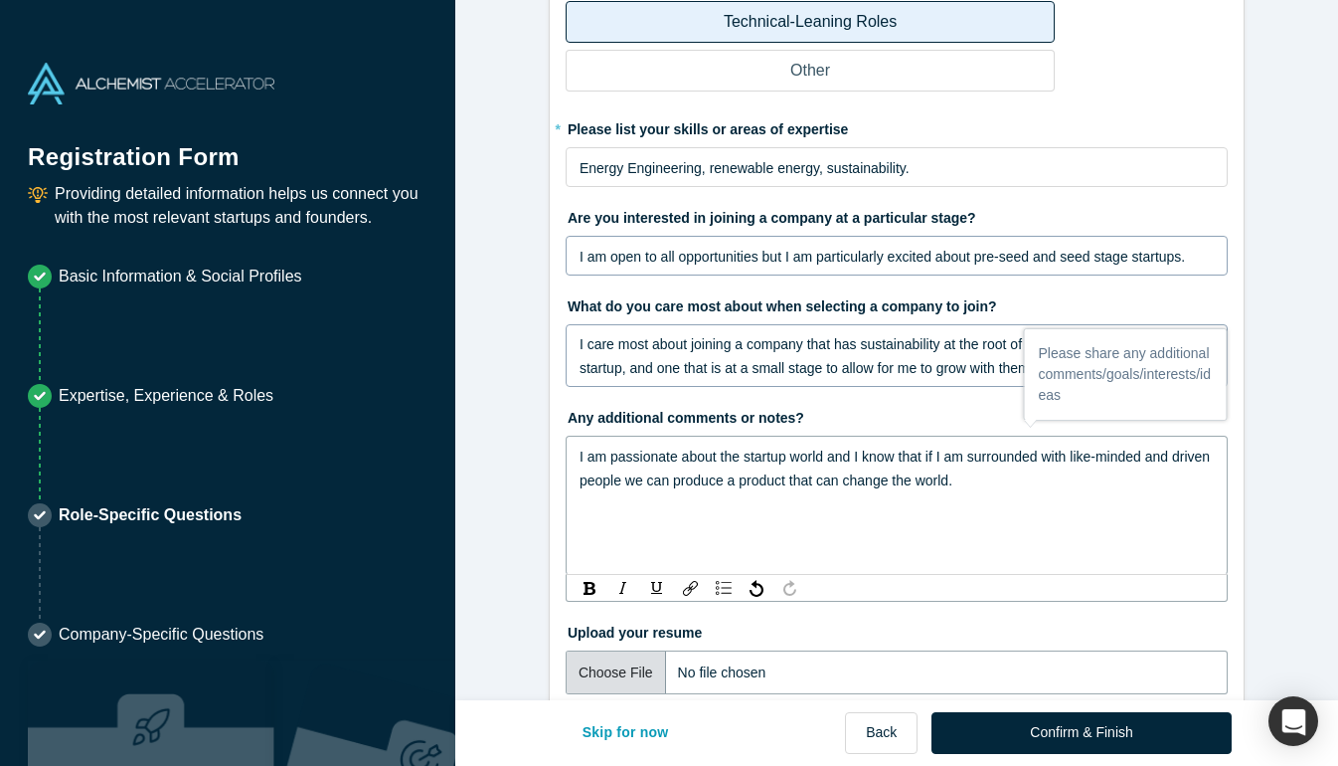
click at [597, 675] on div "Opportunities with Alchemist companies 1/1 * What founder type roles are you in…" at bounding box center [896, 350] width 883 height 700
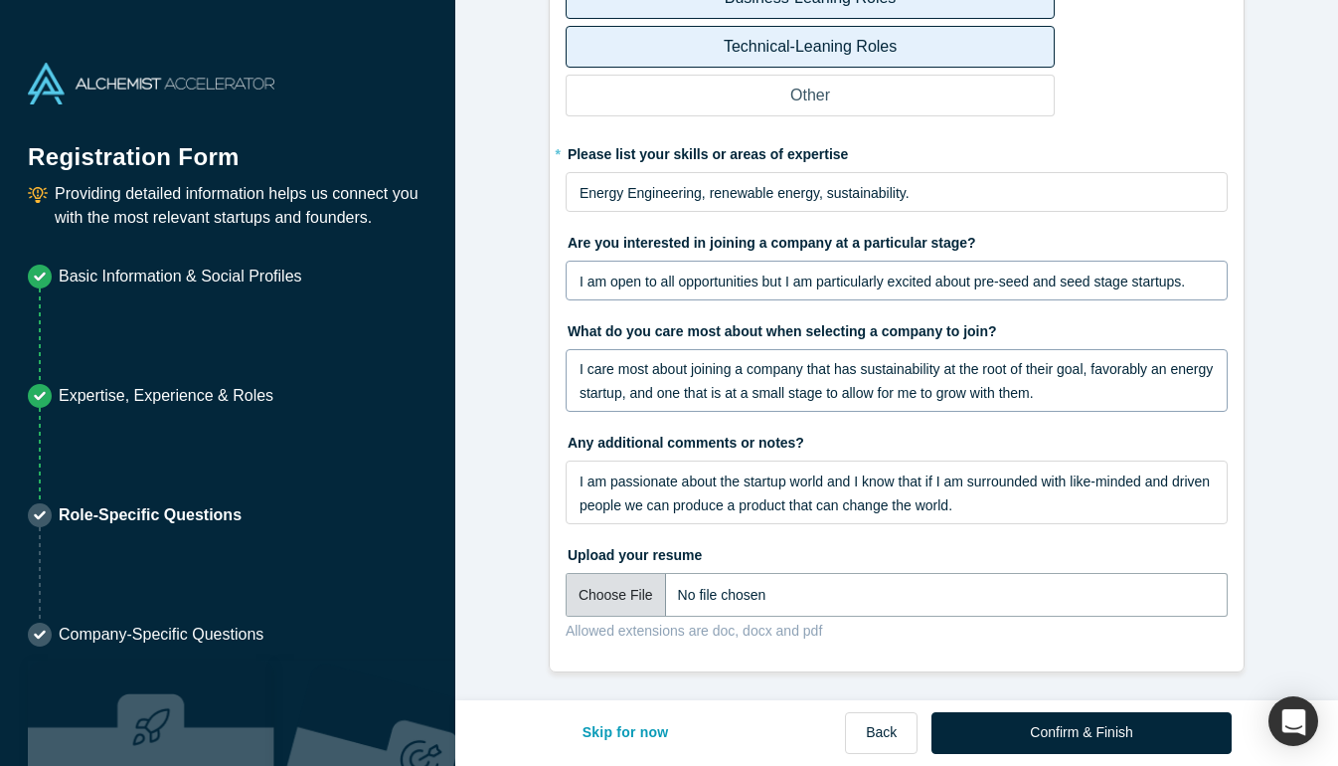
scroll to position [151, 0]
click at [616, 595] on input "file" at bounding box center [897, 595] width 662 height 44
type input "C:\fakepath\[PERSON_NAME] Resume.pdf"
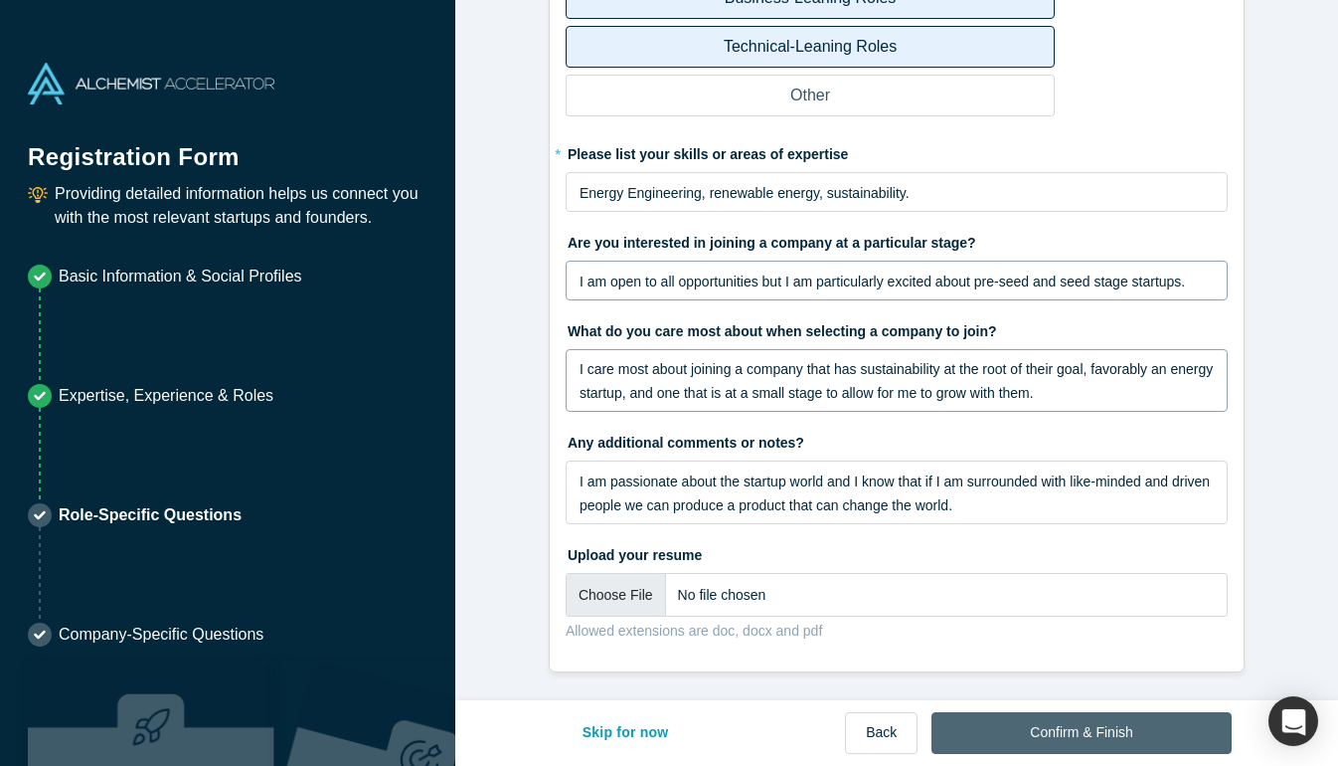
click at [1042, 723] on button "Confirm & Finish" at bounding box center [1081, 733] width 299 height 42
